Goal: Find specific page/section: Find specific page/section

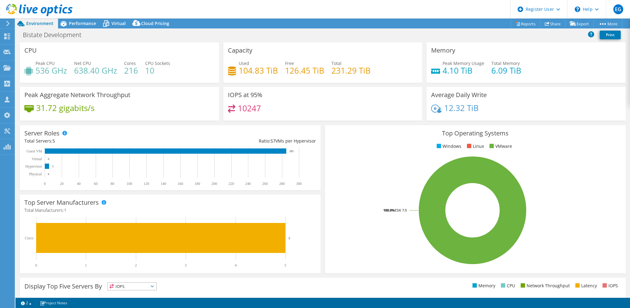
select select "USD"
click at [35, 7] on icon at bounding box center [39, 10] width 66 height 13
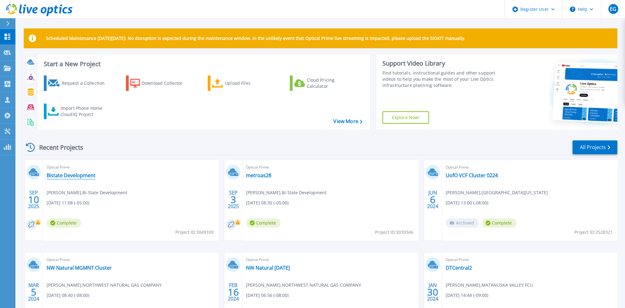
click at [60, 174] on link "Bistate Development" at bounding box center [71, 175] width 49 height 6
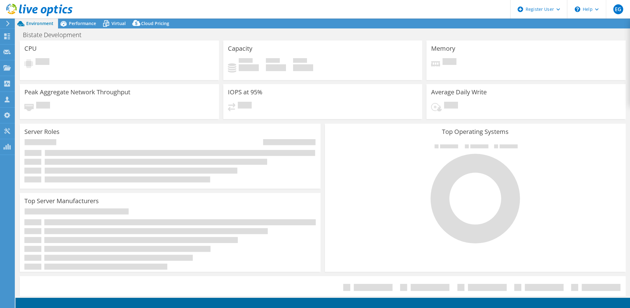
select select "USD"
